Goal: Navigation & Orientation: Find specific page/section

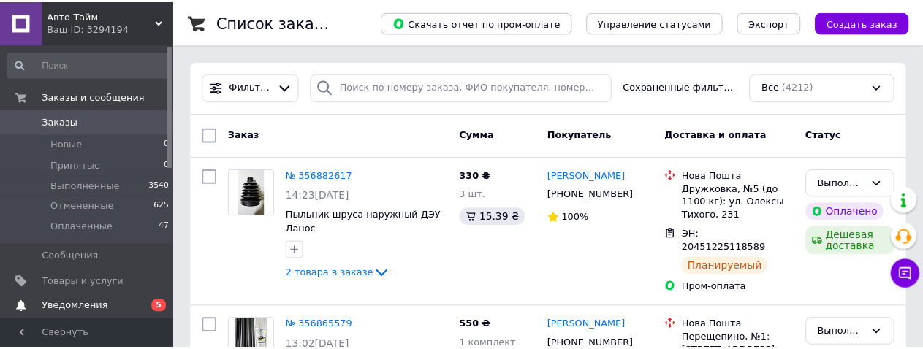
scroll to position [146, 0]
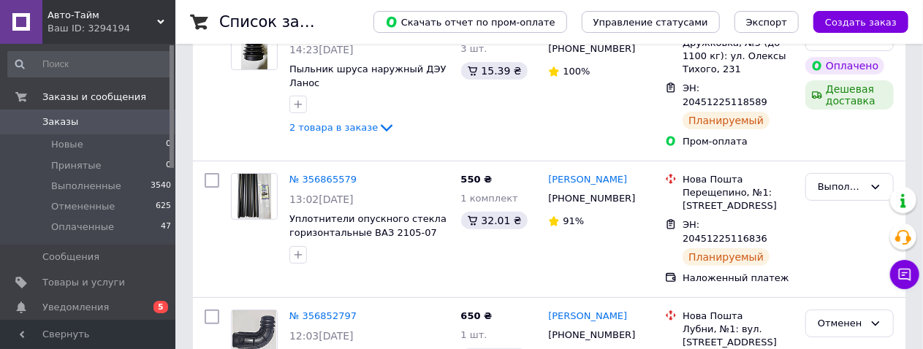
click at [88, 310] on span "Уведомления" at bounding box center [75, 307] width 66 height 13
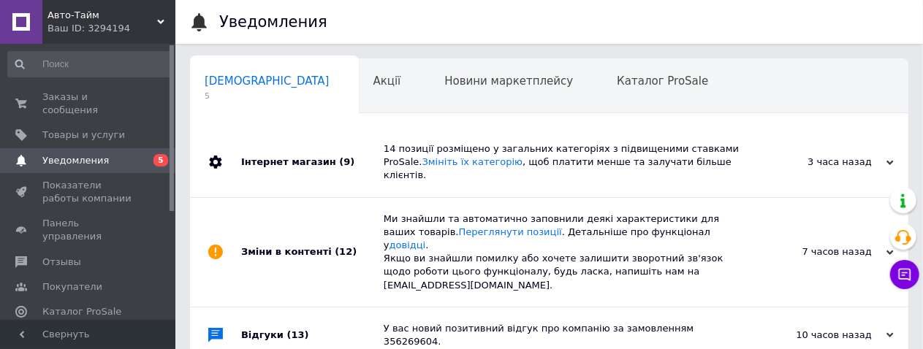
scroll to position [0, 6]
click at [87, 129] on span "Товары и услуги" at bounding box center [83, 135] width 83 height 13
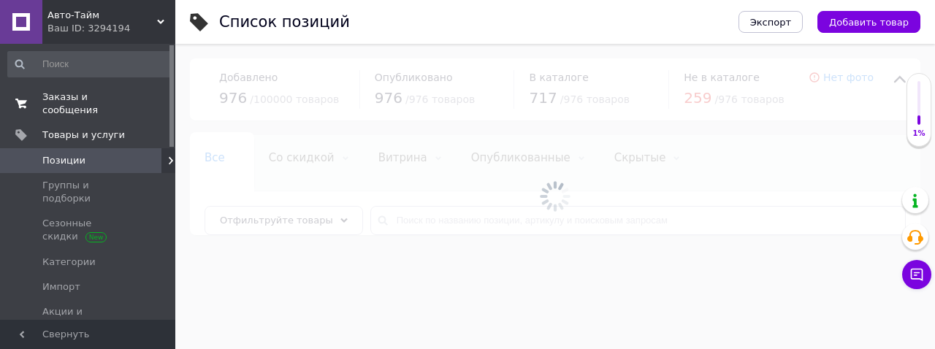
click at [83, 96] on span "Заказы и сообщения" at bounding box center [88, 104] width 93 height 26
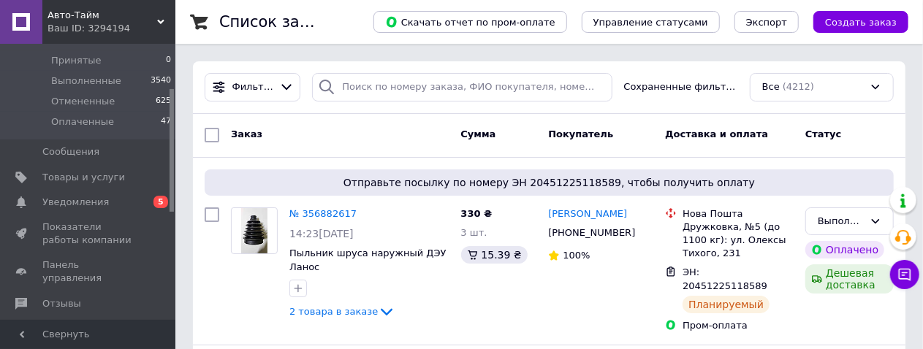
scroll to position [112, 0]
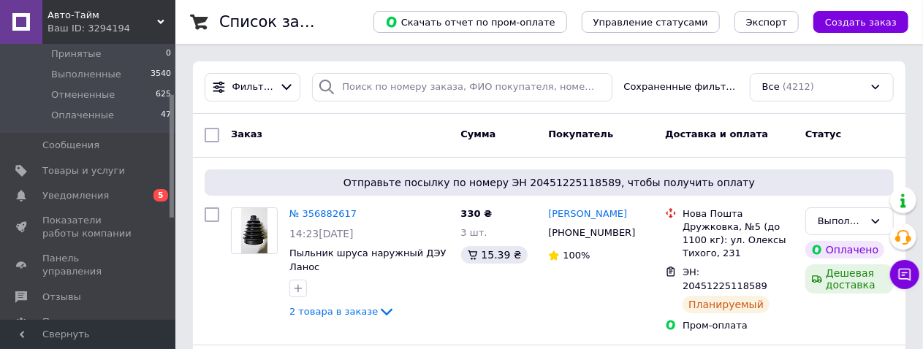
drag, startPoint x: 173, startPoint y: 159, endPoint x: 172, endPoint y: 208, distance: 49.7
click at [172, 208] on div at bounding box center [172, 156] width 4 height 123
